Goal: Book appointment/travel/reservation

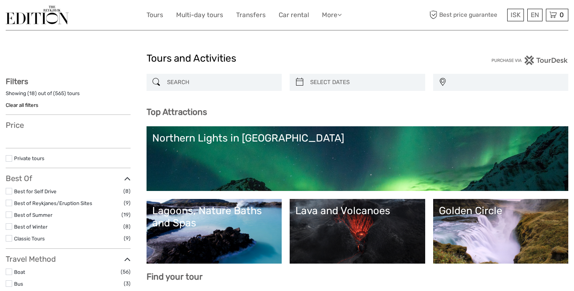
select select
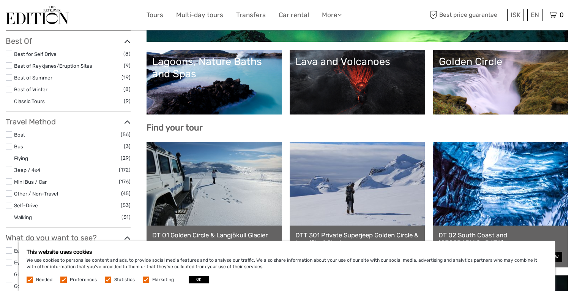
scroll to position [148, 0]
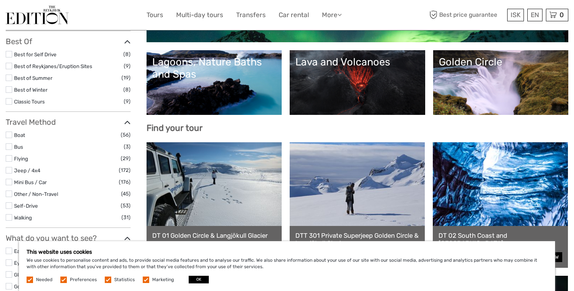
click at [348, 84] on link "Lava and Volcanoes" at bounding box center [357, 82] width 124 height 53
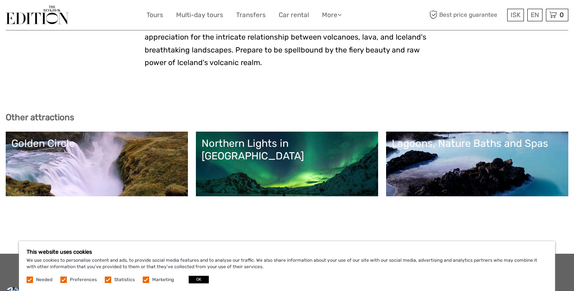
scroll to position [1782, 0]
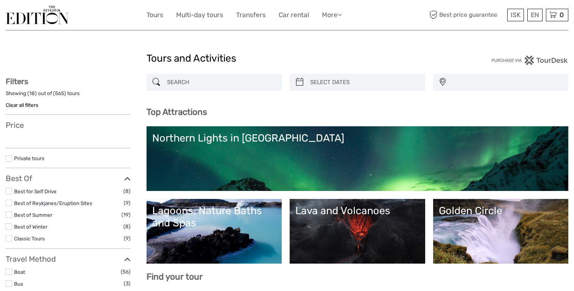
select select
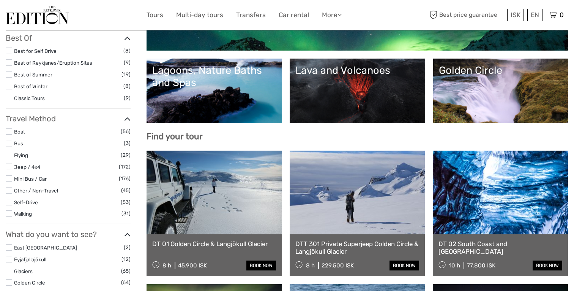
select select
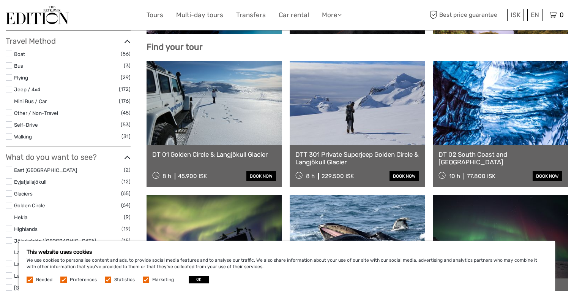
scroll to position [246, 0]
